Goal: Feedback & Contribution: Leave review/rating

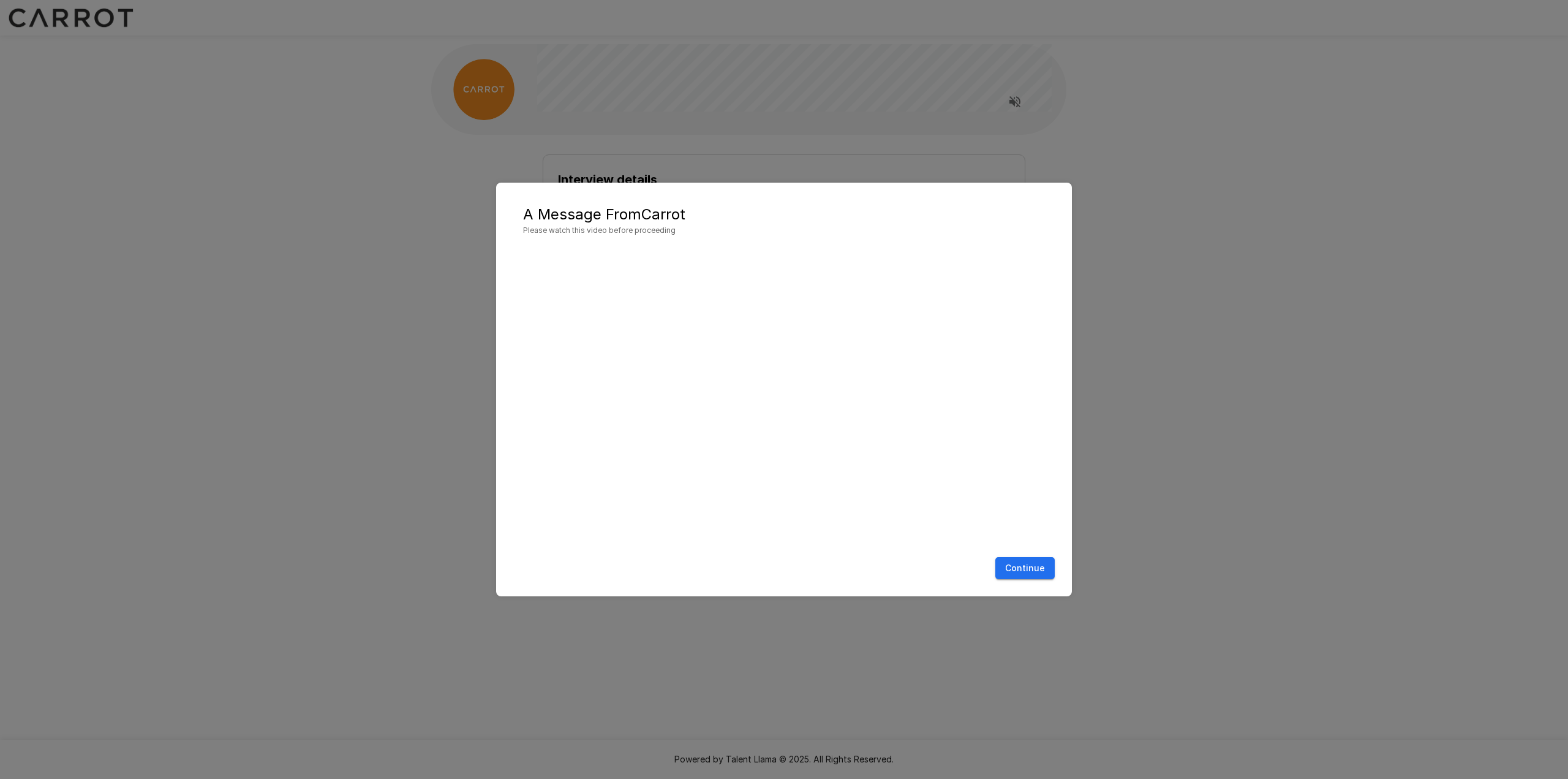
click at [1026, 569] on button "Continue" at bounding box center [1025, 568] width 59 height 23
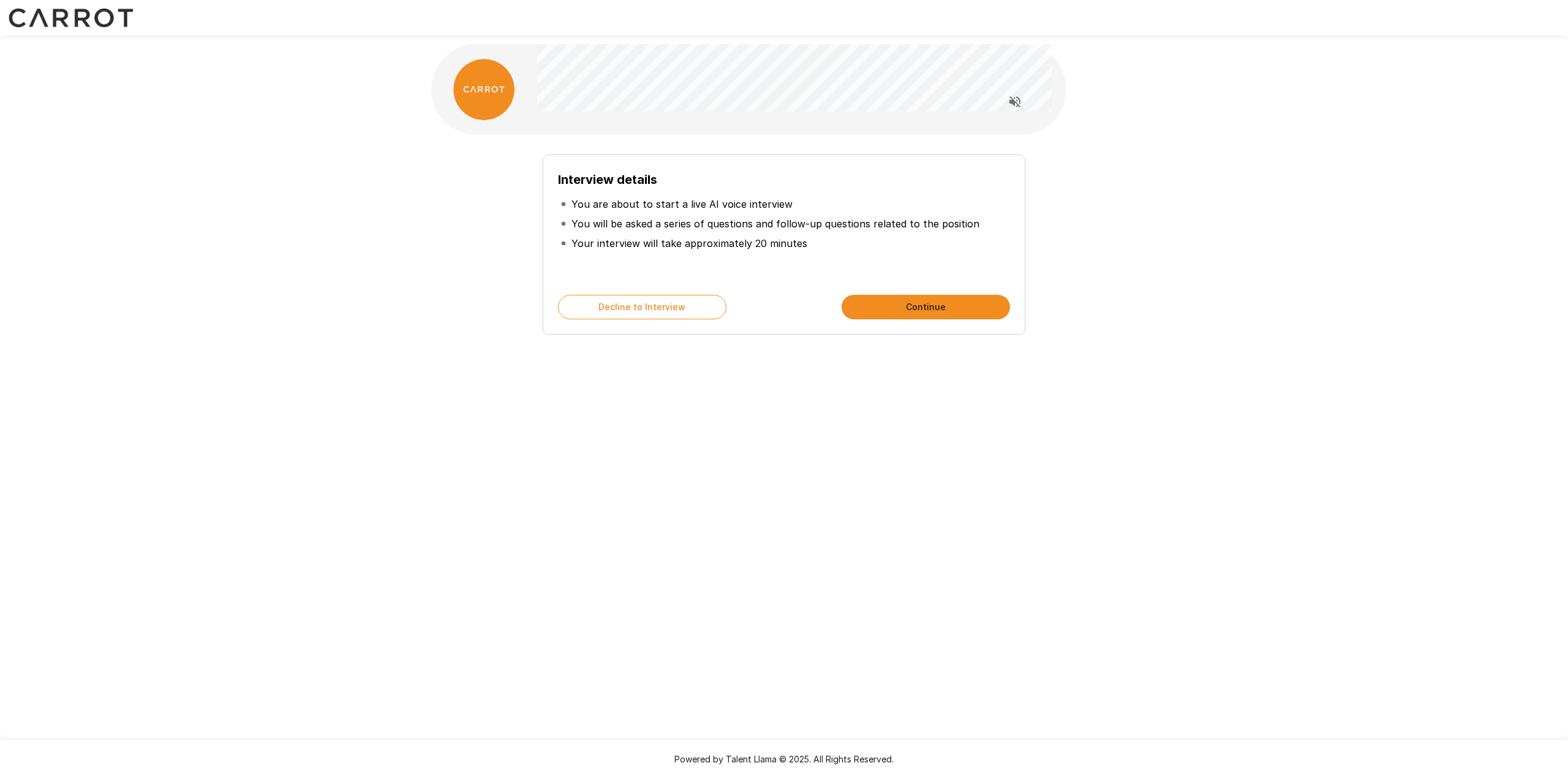
click at [917, 308] on button "Continue" at bounding box center [926, 307] width 169 height 25
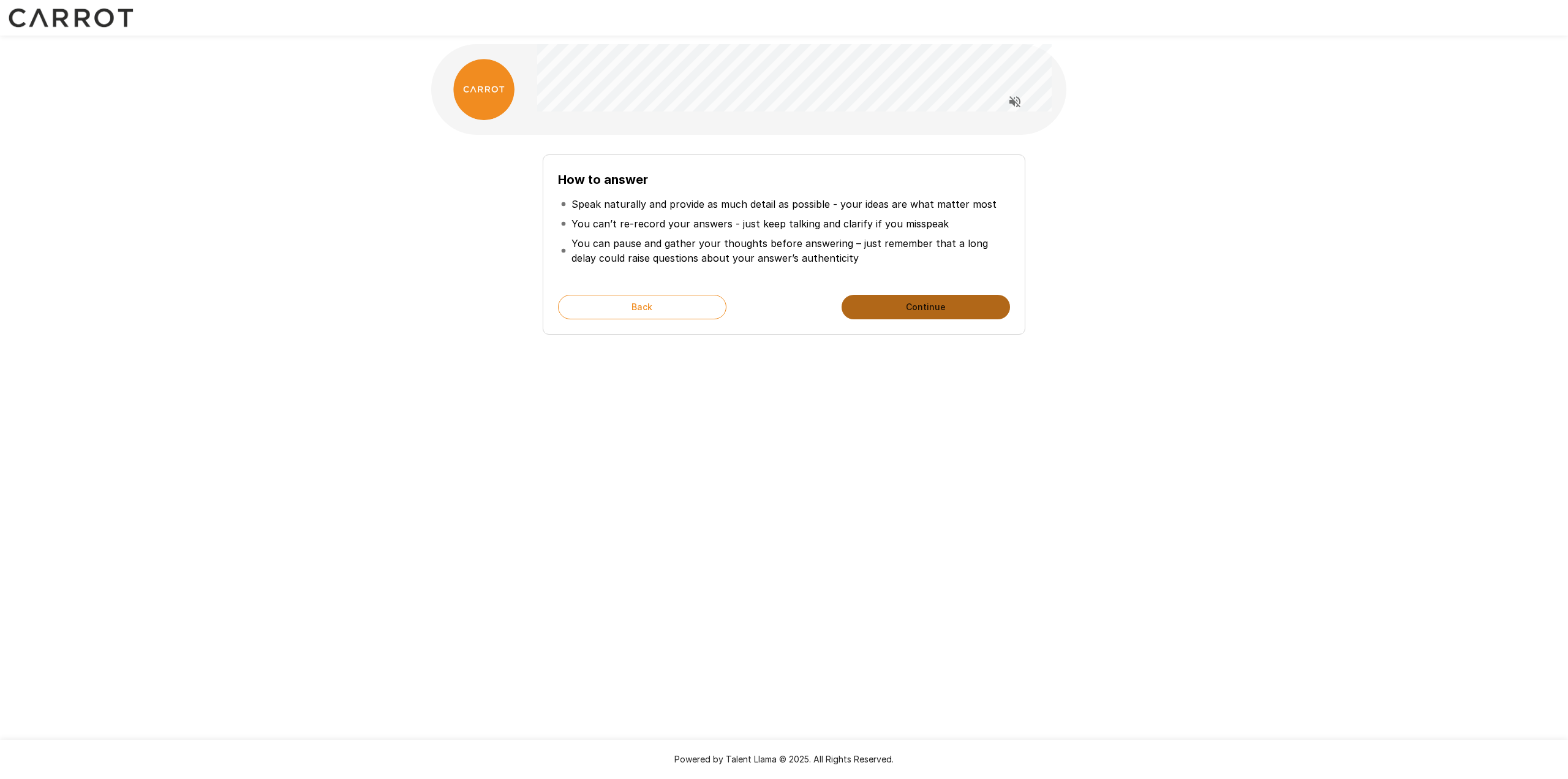
click at [917, 308] on button "Continue" at bounding box center [926, 307] width 169 height 25
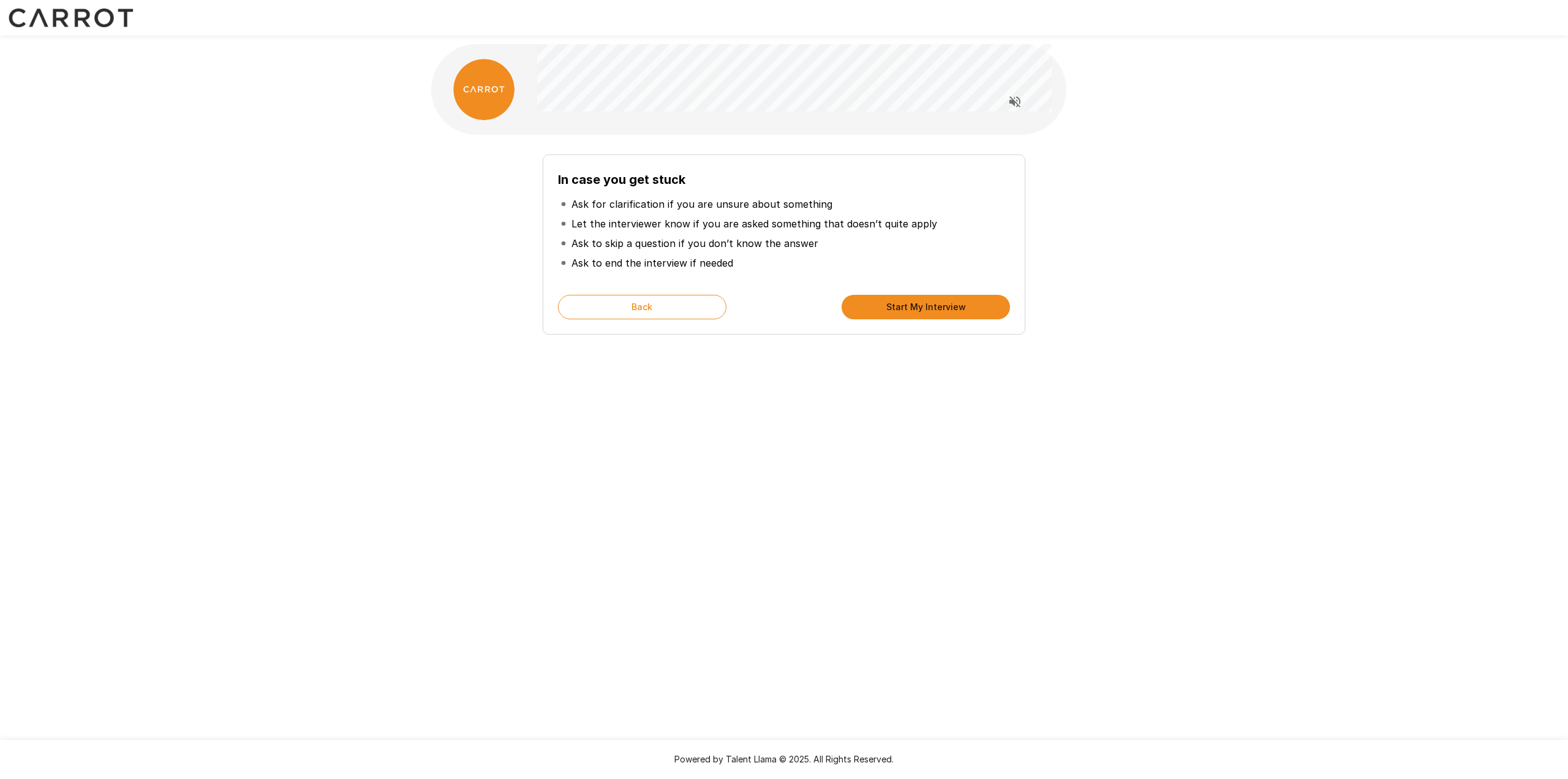
click at [917, 308] on button "Start My Interview" at bounding box center [926, 307] width 169 height 25
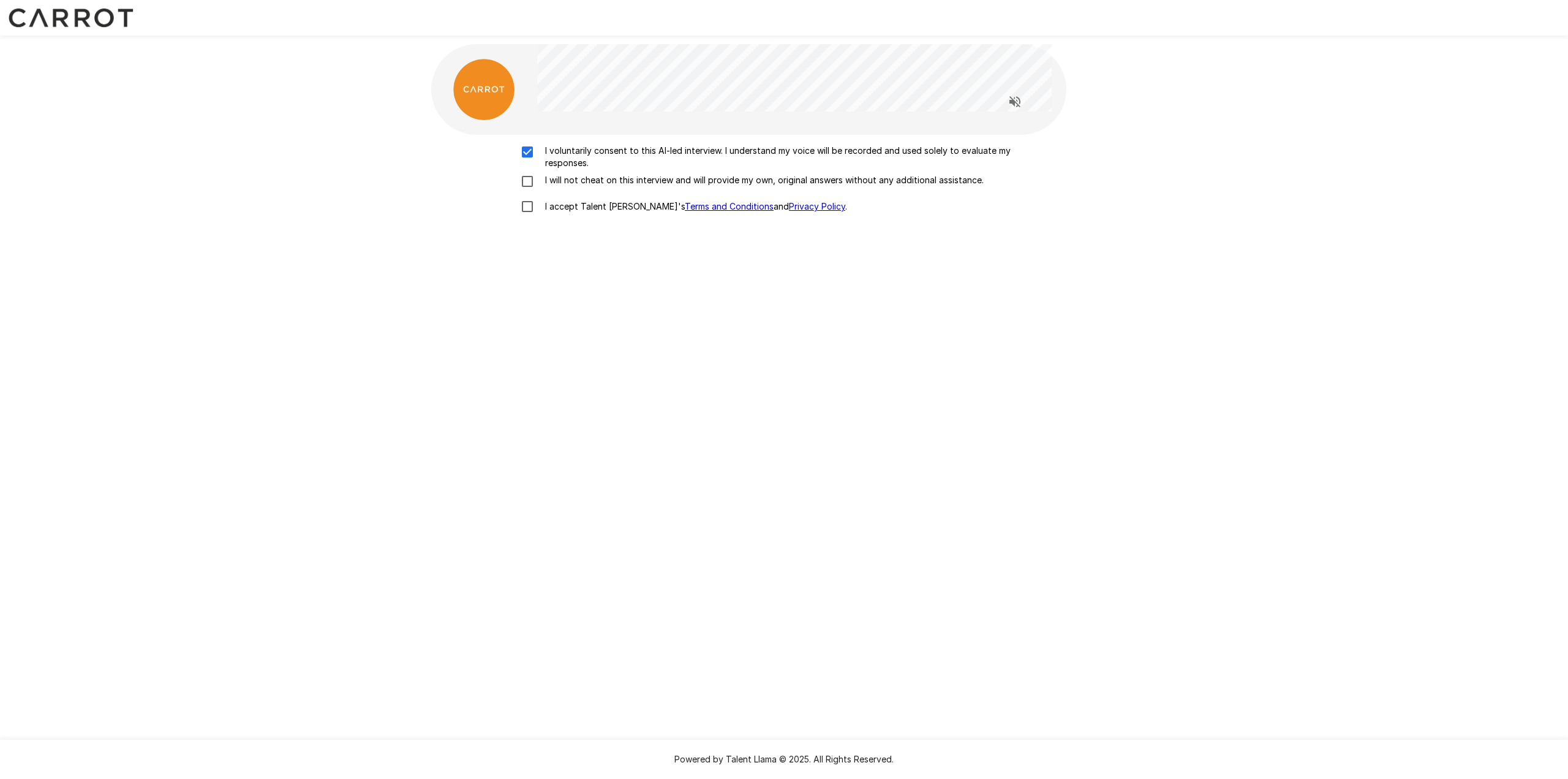
click at [549, 182] on p "I will not cheat on this interview and will provide my own, original answers wi…" at bounding box center [762, 180] width 444 height 12
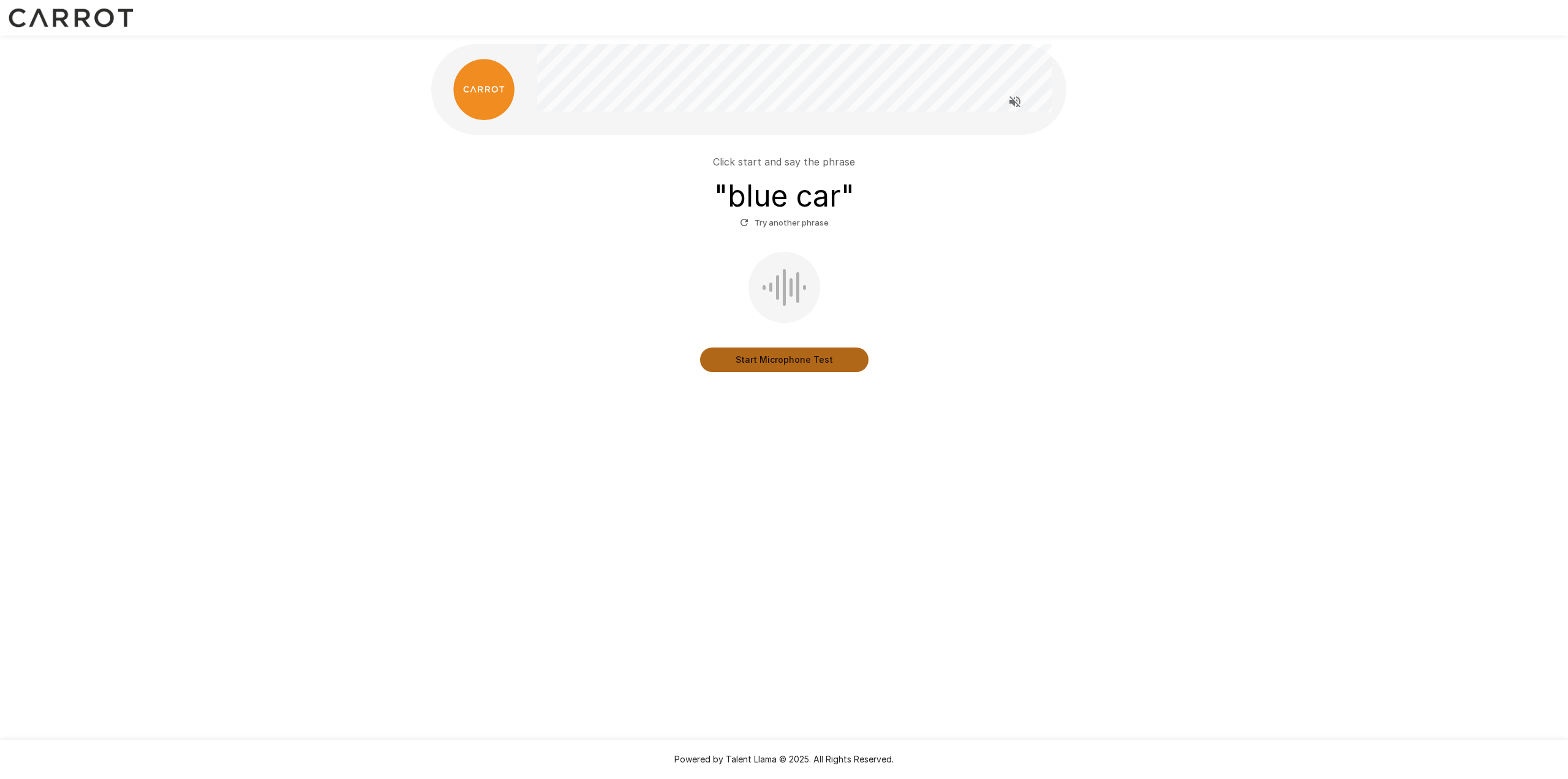
click at [765, 365] on button "Start Microphone Test" at bounding box center [784, 360] width 169 height 25
click at [809, 363] on button "Stop & Submit" at bounding box center [784, 360] width 169 height 25
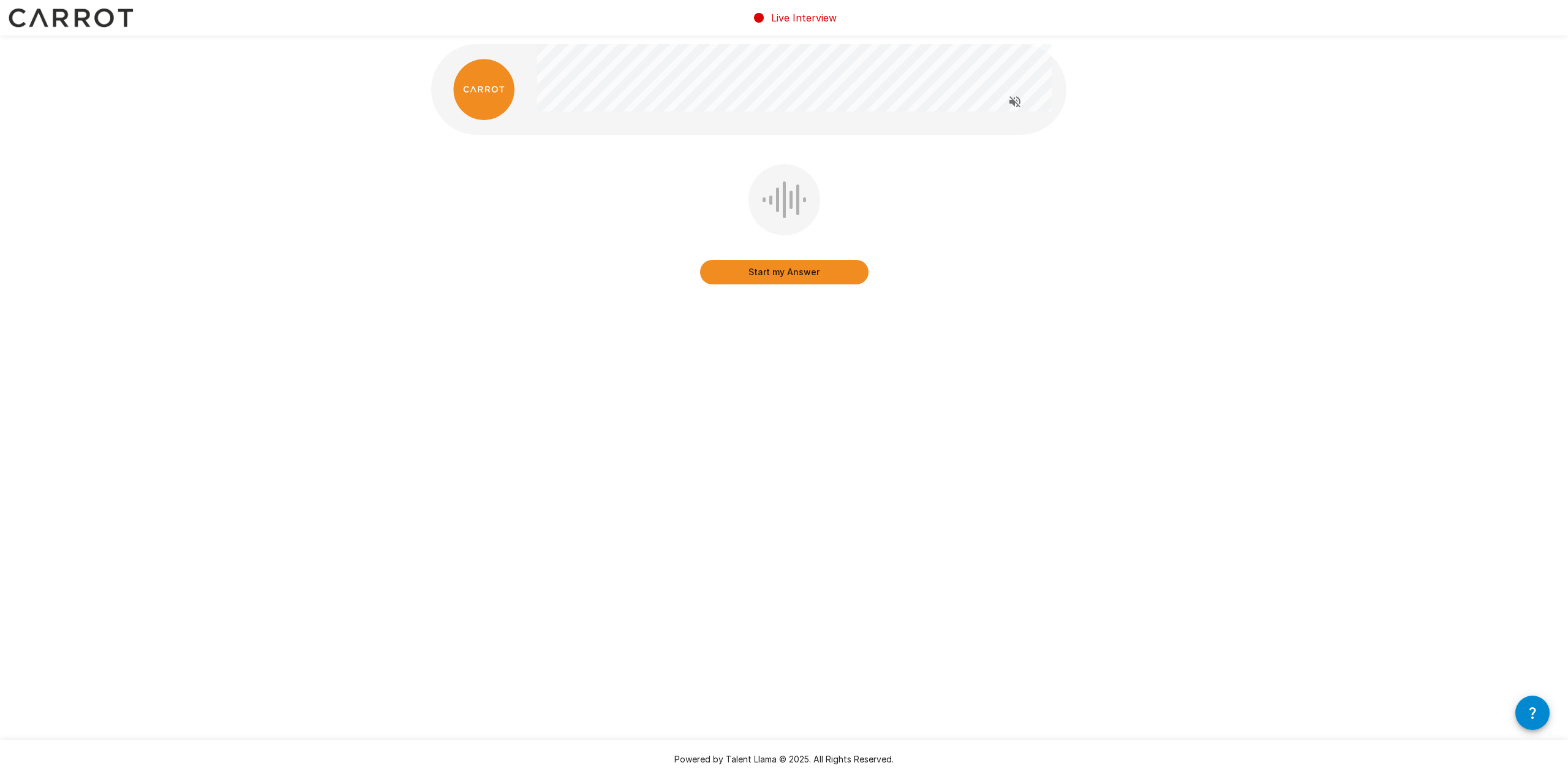
click at [1013, 107] on icon "Read questions aloud" at bounding box center [1015, 102] width 15 height 15
click at [830, 275] on button "Start my Answer" at bounding box center [784, 272] width 169 height 25
click at [819, 269] on button "Stop & Submit" at bounding box center [784, 272] width 169 height 25
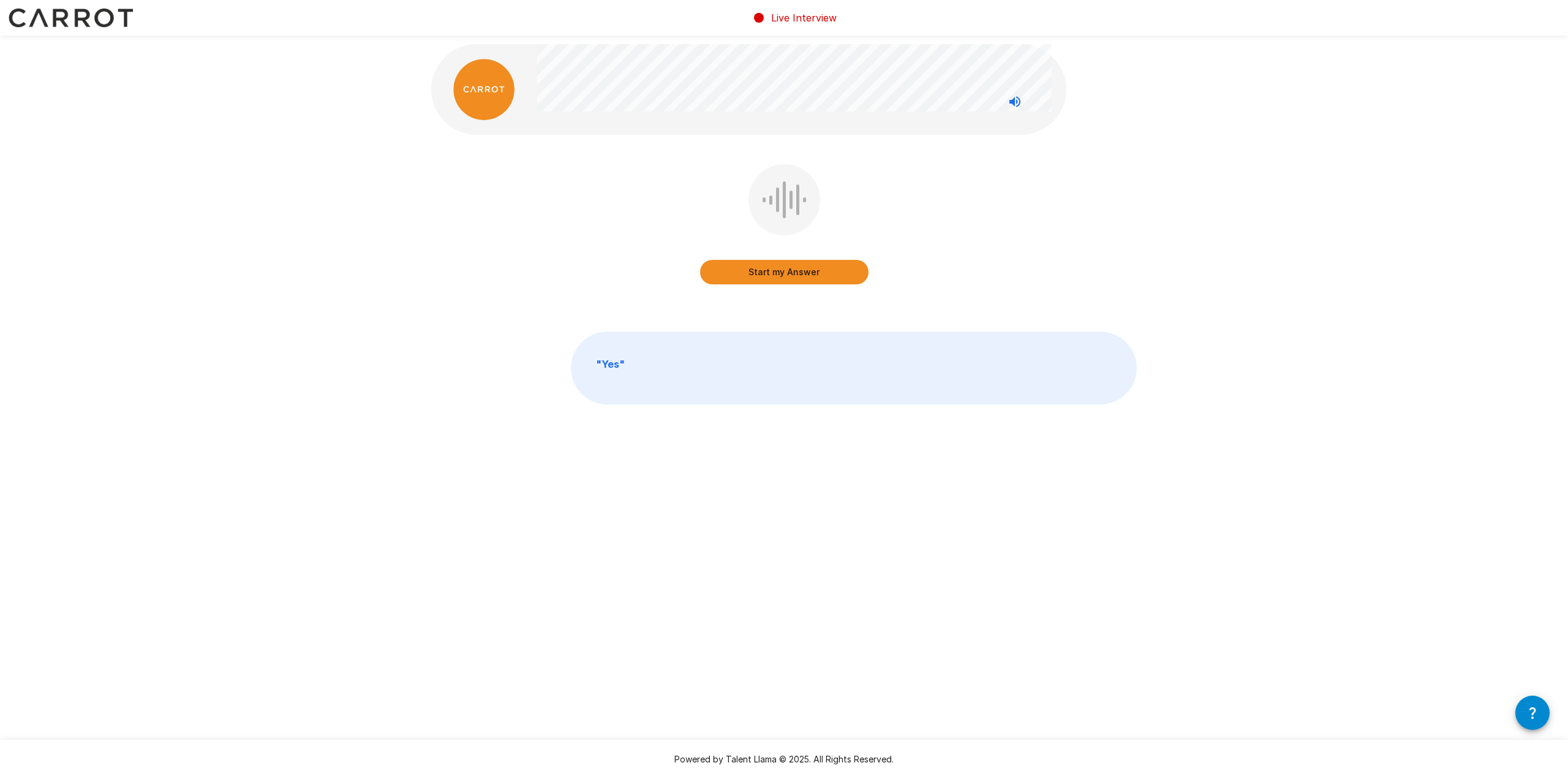
click at [818, 276] on button "Start my Answer" at bounding box center [784, 272] width 169 height 25
click at [824, 274] on button "Stop & Submit" at bounding box center [784, 272] width 169 height 25
click at [812, 280] on button "Start my Answer" at bounding box center [784, 272] width 169 height 25
click at [825, 270] on button "Stop & Submit" at bounding box center [784, 272] width 169 height 25
click at [796, 269] on button "Start my Answer" at bounding box center [784, 272] width 169 height 25
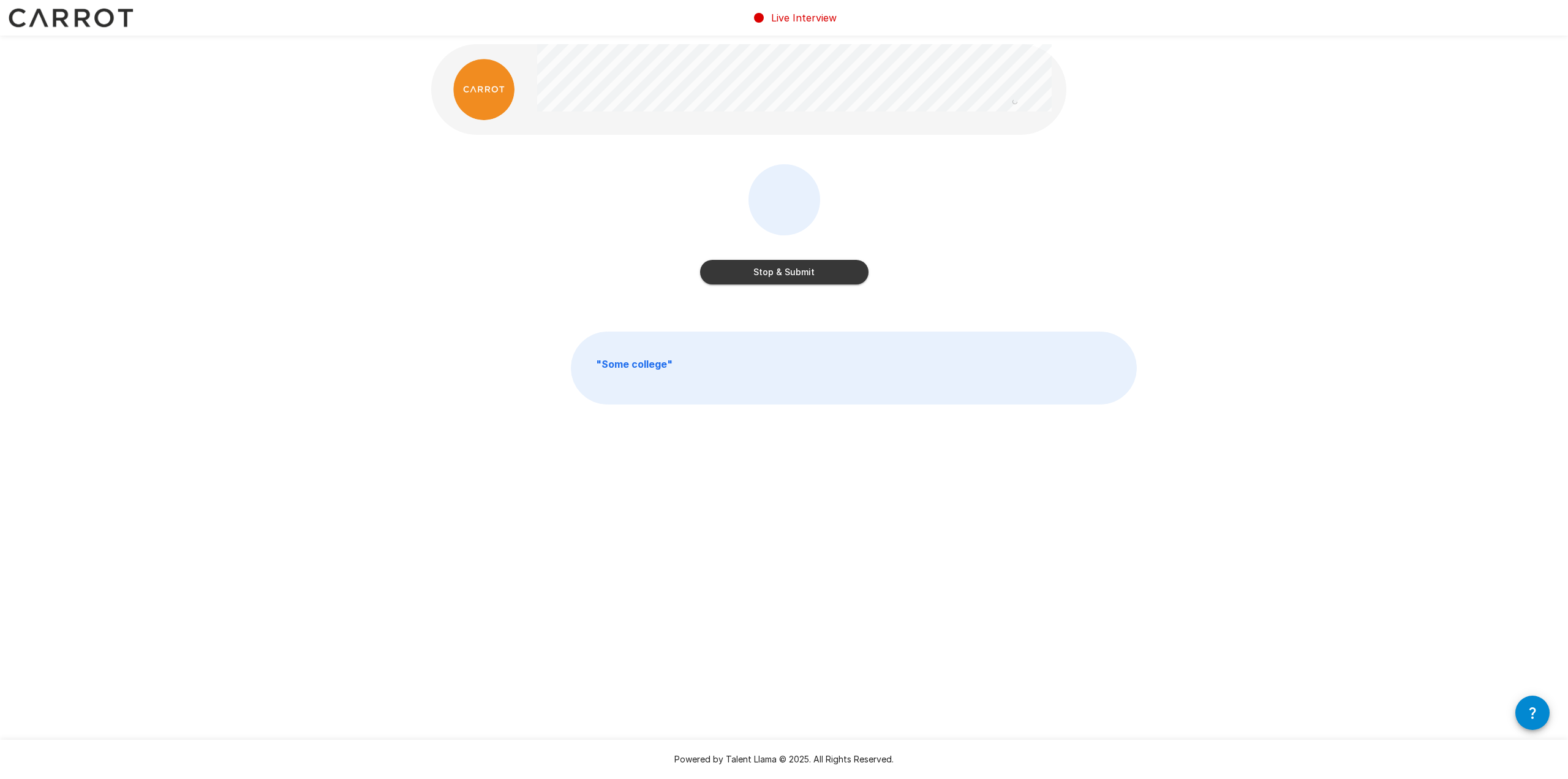
click at [783, 268] on button "Stop & Submit" at bounding box center [784, 272] width 169 height 25
drag, startPoint x: 824, startPoint y: 276, endPoint x: 890, endPoint y: 273, distance: 66.1
click at [824, 276] on button "Start my Answer" at bounding box center [784, 274] width 169 height 25
click at [845, 270] on button "Stop & Submit" at bounding box center [784, 274] width 169 height 25
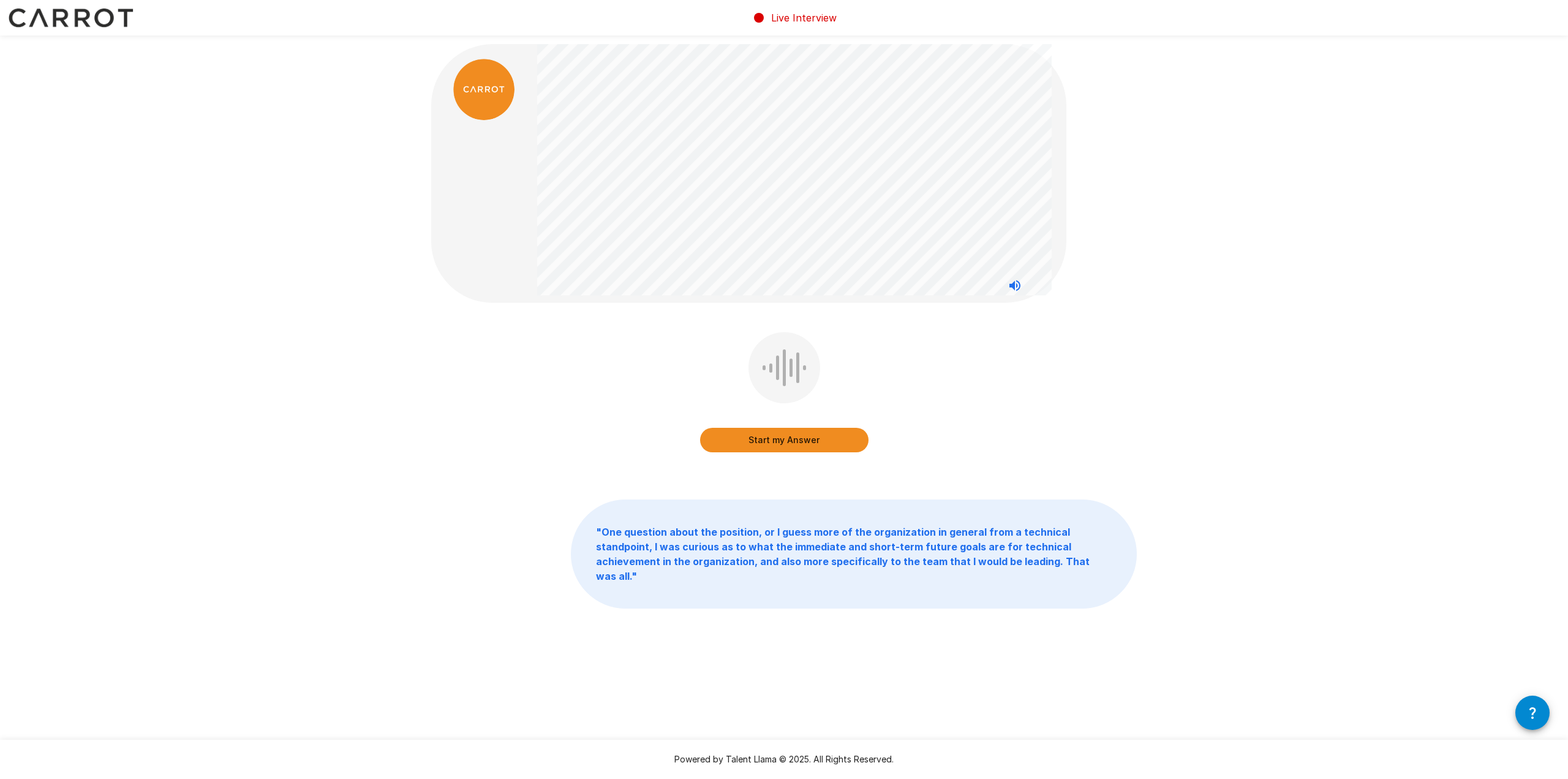
click at [749, 442] on button "Start my Answer" at bounding box center [784, 440] width 169 height 25
click at [832, 434] on button "Stop & Submit" at bounding box center [784, 440] width 169 height 25
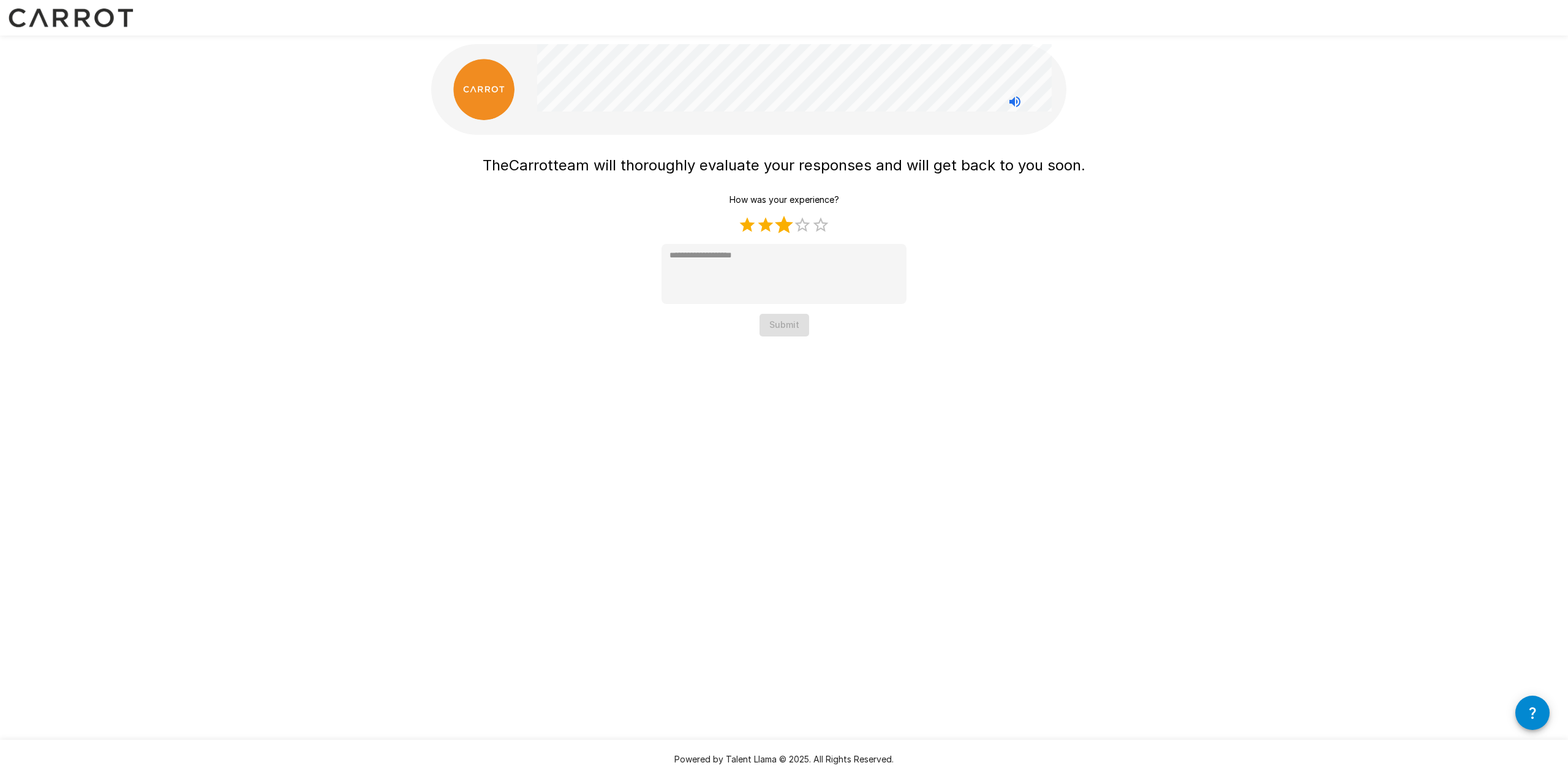
click at [786, 225] on label "3 Stars" at bounding box center [784, 225] width 18 height 18
click at [822, 221] on label "5 Stars" at bounding box center [821, 225] width 18 height 18
type textarea "*"
click at [814, 261] on textarea at bounding box center [784, 274] width 245 height 60
click at [775, 322] on button "Submit" at bounding box center [784, 325] width 50 height 23
